Goal: Find specific page/section

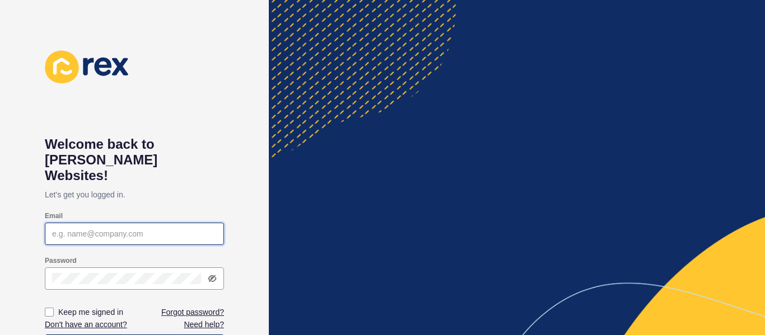
click at [111, 228] on input "Email" at bounding box center [134, 233] width 165 height 11
paste input "[EMAIL_ADDRESS][DOMAIN_NAME]"
type input "[EMAIL_ADDRESS][DOMAIN_NAME]"
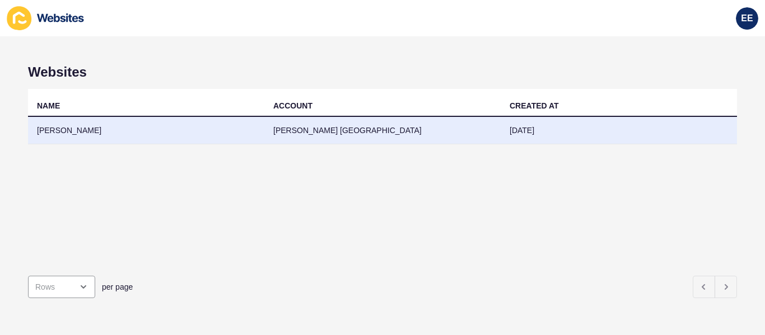
click at [313, 132] on td "[PERSON_NAME] [GEOGRAPHIC_DATA]" at bounding box center [382, 130] width 236 height 27
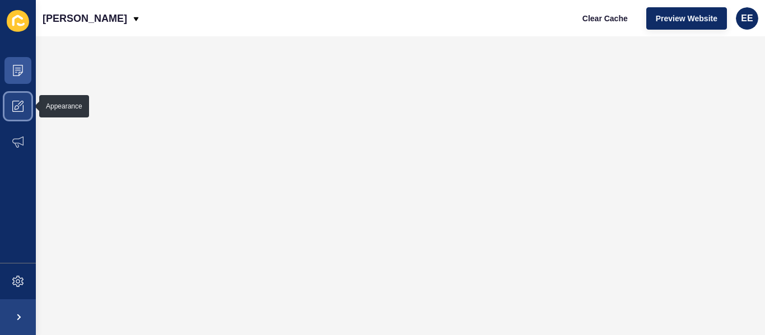
click at [21, 106] on icon at bounding box center [17, 106] width 11 height 11
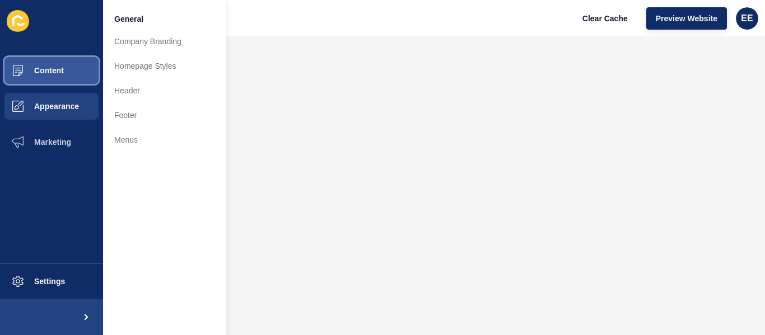
click at [48, 71] on span "Content" at bounding box center [31, 70] width 66 height 9
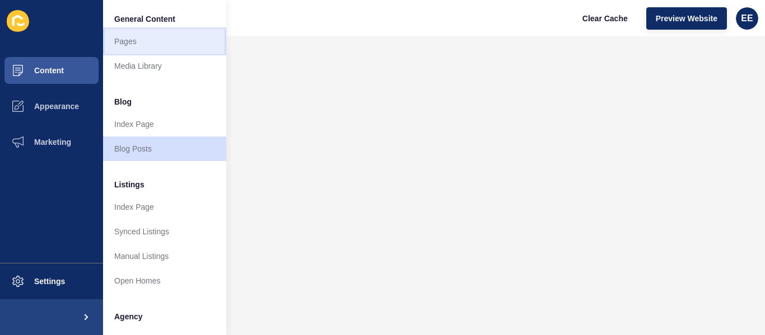
click at [128, 43] on link "Pages" at bounding box center [164, 41] width 123 height 25
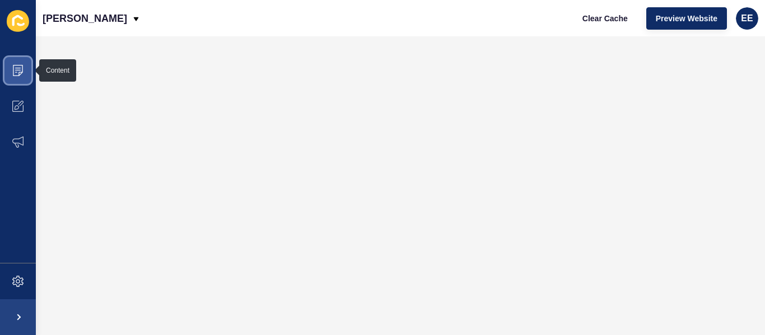
click at [26, 67] on span at bounding box center [18, 71] width 36 height 36
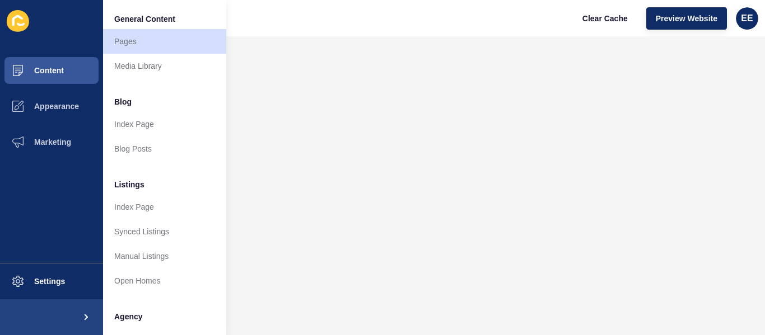
click at [125, 109] on li "Blog" at bounding box center [164, 101] width 123 height 22
click at [132, 147] on link "Blog Posts" at bounding box center [164, 149] width 123 height 25
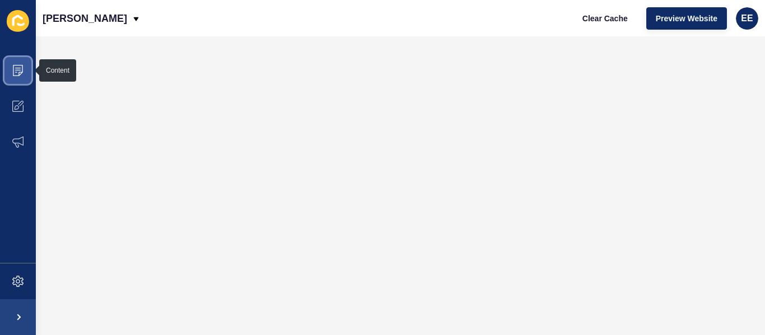
click at [20, 72] on icon at bounding box center [17, 70] width 11 height 11
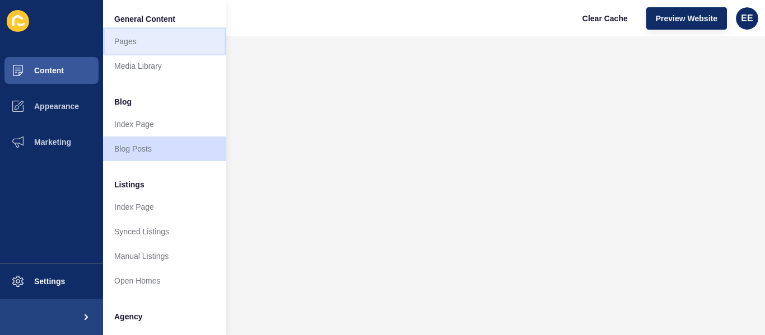
click at [130, 45] on link "Pages" at bounding box center [164, 41] width 123 height 25
